Goal: Information Seeking & Learning: Learn about a topic

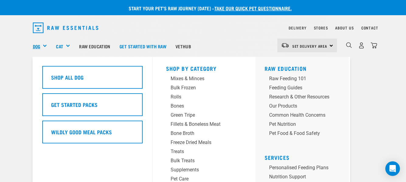
click at [36, 46] on link "Dog" at bounding box center [36, 46] width 7 height 7
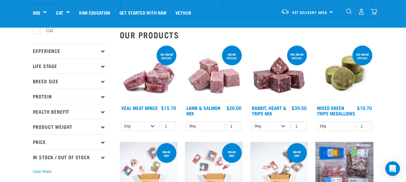
scroll to position [46, 0]
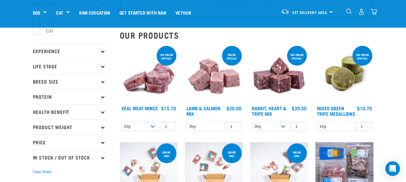
click at [103, 82] on icon at bounding box center [102, 81] width 3 height 3
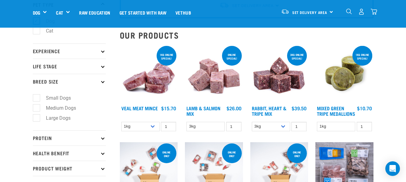
click at [103, 82] on icon at bounding box center [102, 81] width 3 height 3
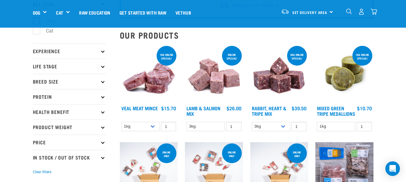
click at [102, 67] on icon at bounding box center [102, 65] width 3 height 3
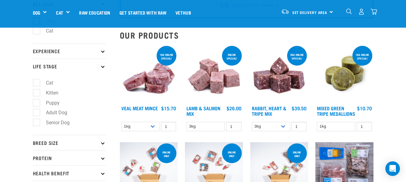
click at [55, 103] on label "Puppy" at bounding box center [49, 103] width 26 height 8
click at [37, 103] on input "Puppy" at bounding box center [35, 102] width 4 height 4
checkbox input "true"
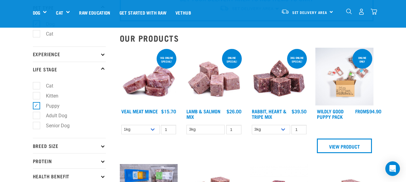
scroll to position [43, 0]
click at [103, 54] on icon at bounding box center [102, 54] width 3 height 3
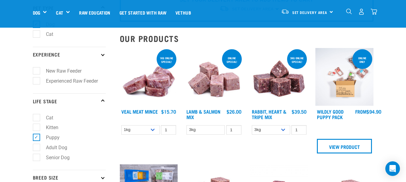
click at [87, 81] on label "Experienced Raw Feeder" at bounding box center [68, 81] width 64 height 8
click at [37, 81] on input "Experienced Raw Feeder" at bounding box center [35, 80] width 4 height 4
checkbox input "true"
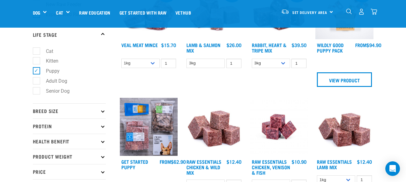
scroll to position [110, 0]
click at [103, 112] on p "Breed Size" at bounding box center [69, 110] width 73 height 15
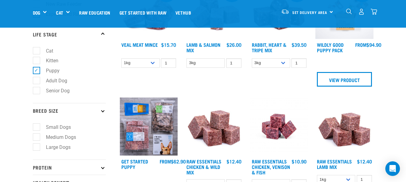
click at [73, 137] on label "Medium Dogs" at bounding box center [57, 137] width 42 height 8
click at [37, 137] on input "Medium Dogs" at bounding box center [35, 136] width 4 height 4
checkbox input "true"
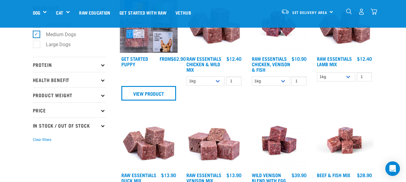
scroll to position [213, 0]
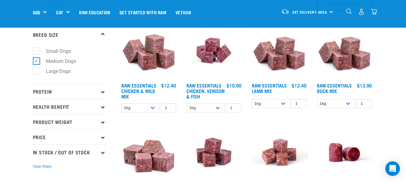
scroll to position [187, 0]
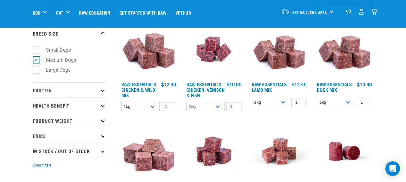
click at [103, 91] on icon at bounding box center [102, 89] width 3 height 3
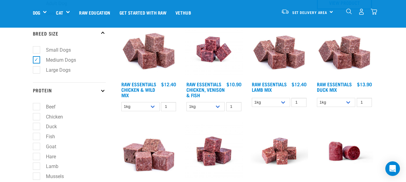
click at [103, 91] on icon at bounding box center [102, 89] width 3 height 3
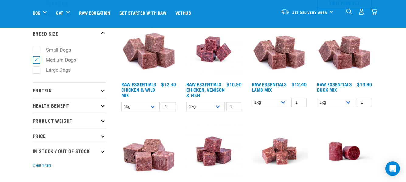
click at [103, 107] on p "Health Benefit" at bounding box center [69, 105] width 73 height 15
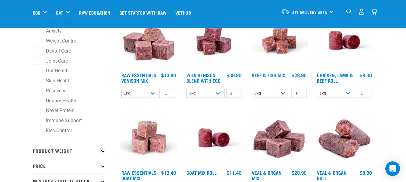
scroll to position [298, 0]
click at [103, 107] on li "Novel Protein" at bounding box center [69, 110] width 73 height 6
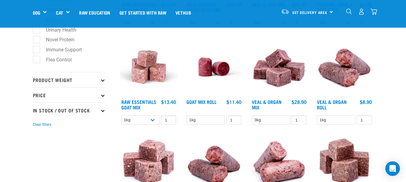
scroll to position [369, 0]
click at [103, 79] on icon at bounding box center [102, 79] width 3 height 3
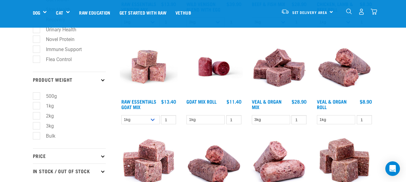
click at [103, 79] on icon at bounding box center [102, 79] width 3 height 3
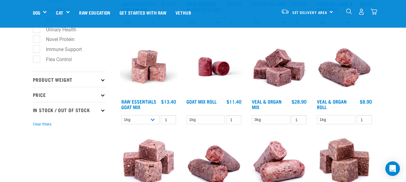
click at [102, 109] on icon at bounding box center [102, 109] width 3 height 3
click at [39, 128] on label "In Stock" at bounding box center [50, 127] width 29 height 8
click at [37, 127] on input "In Stock" at bounding box center [35, 125] width 4 height 4
checkbox input "true"
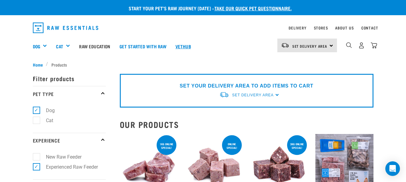
click at [183, 45] on link "Vethub" at bounding box center [183, 46] width 25 height 24
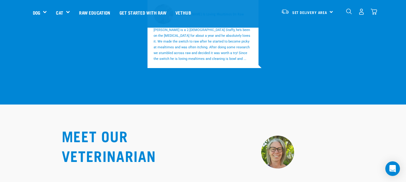
scroll to position [2206, 0]
